Goal: Find contact information: Find contact information

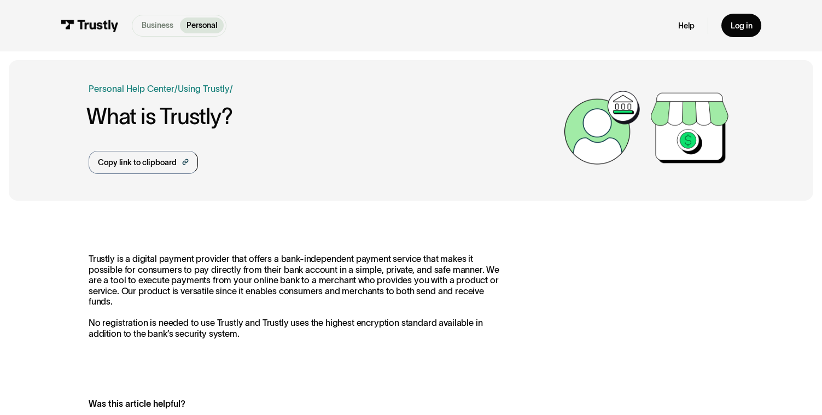
click at [153, 20] on p "Business" at bounding box center [158, 25] width 32 height 11
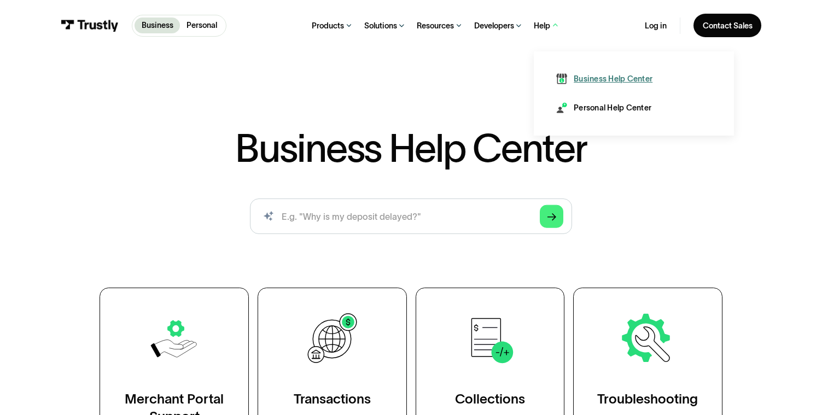
click at [596, 79] on div "Business Help Center" at bounding box center [612, 78] width 79 height 11
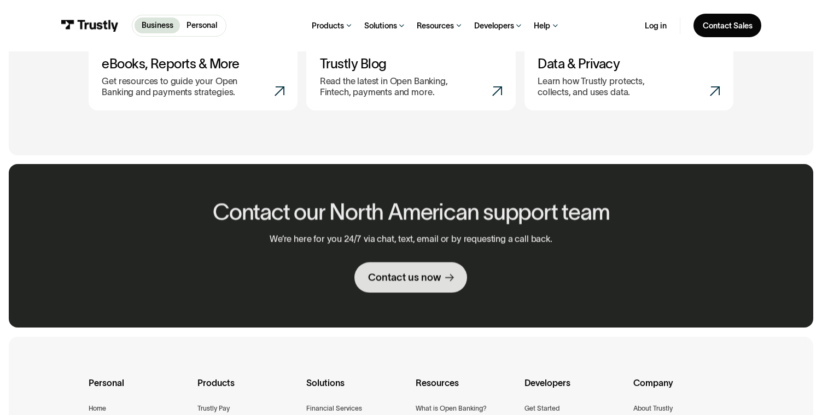
scroll to position [607, 0]
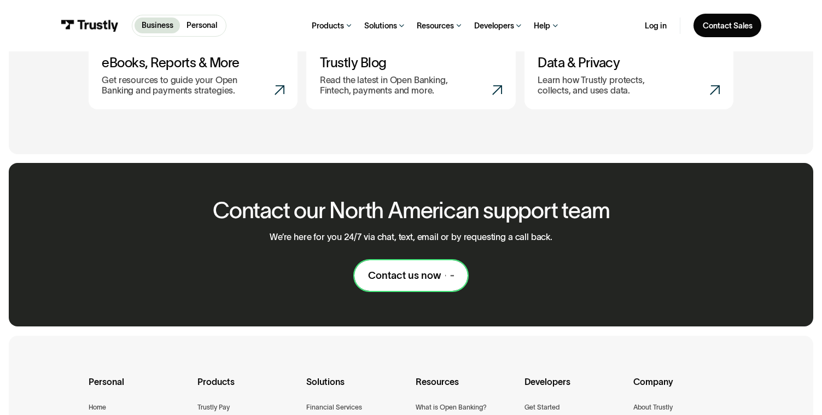
click at [386, 275] on div "Contact us now" at bounding box center [404, 275] width 73 height 13
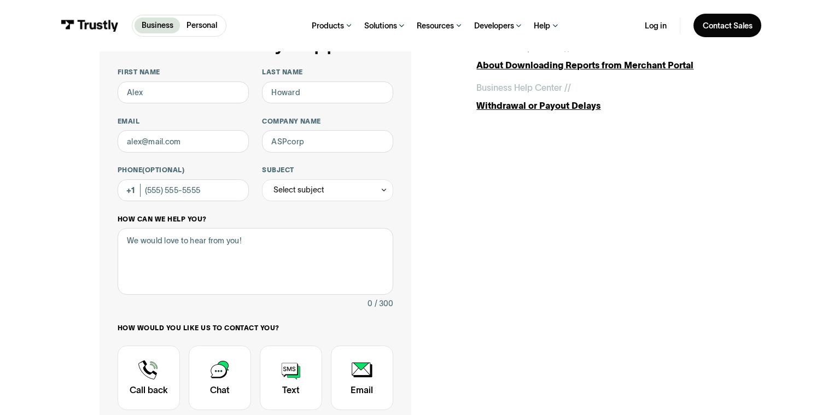
scroll to position [60, 0]
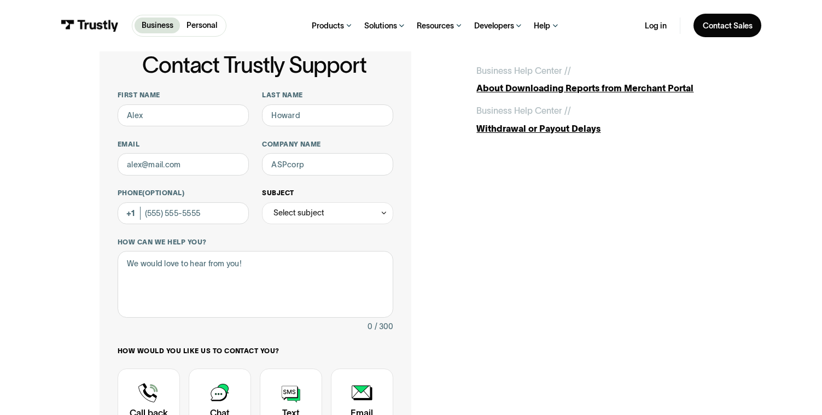
click at [301, 203] on div "Select subject" at bounding box center [327, 213] width 131 height 22
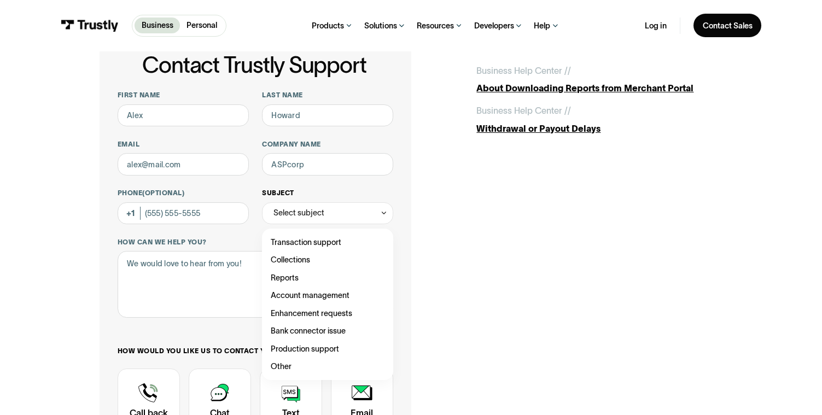
click at [297, 211] on div "Select subject" at bounding box center [298, 212] width 51 height 13
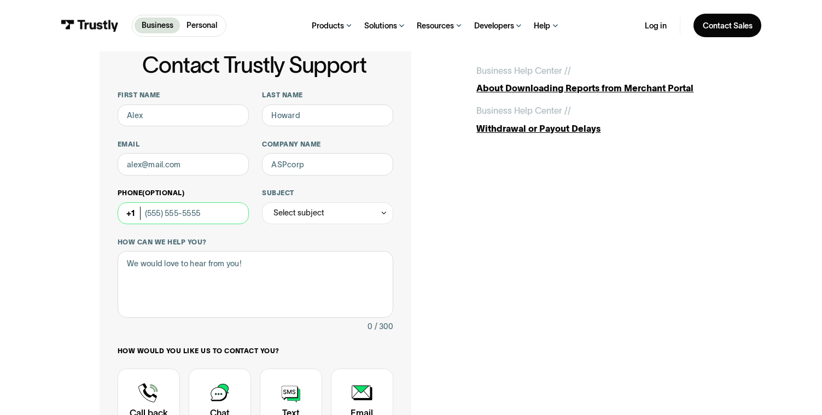
click at [199, 210] on input "Phone (Optional)" at bounding box center [183, 213] width 131 height 22
click at [221, 190] on label "Phone (Optional)" at bounding box center [183, 193] width 131 height 9
click at [221, 202] on input "Phone (Optional)" at bounding box center [183, 213] width 131 height 22
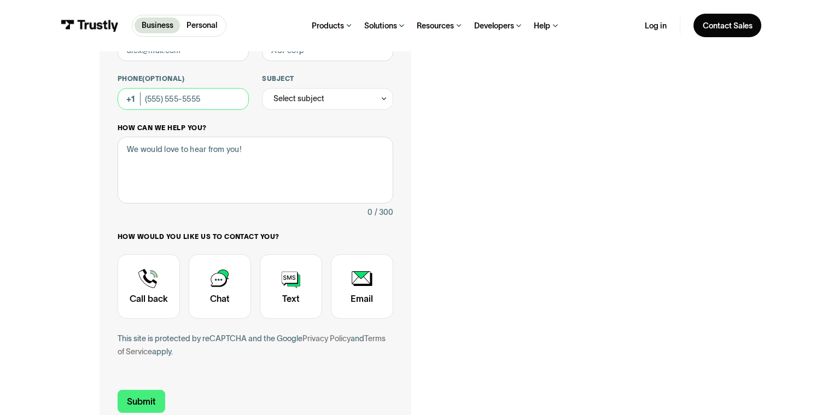
scroll to position [175, 0]
